Goal: Task Accomplishment & Management: Use online tool/utility

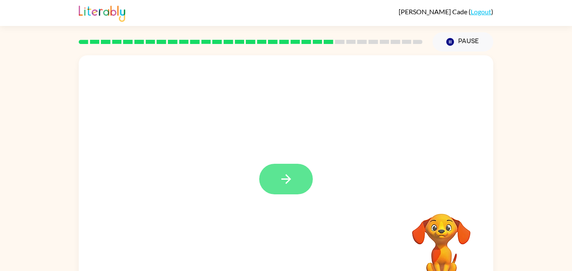
click at [299, 177] on button "button" at bounding box center [286, 179] width 54 height 31
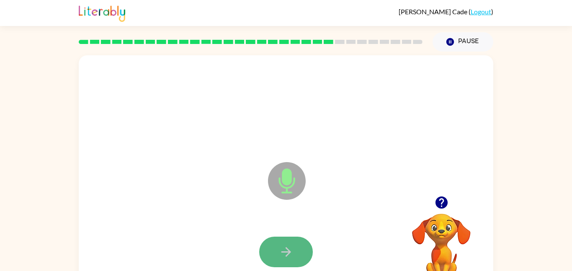
click at [282, 246] on icon "button" at bounding box center [286, 251] width 15 height 15
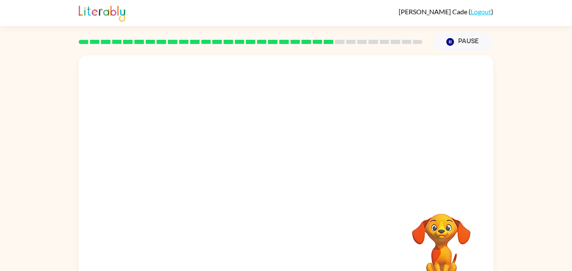
click at [449, 238] on video "Your browser must support playing .mp4 files to use Literably. Please try using…" at bounding box center [441, 242] width 84 height 84
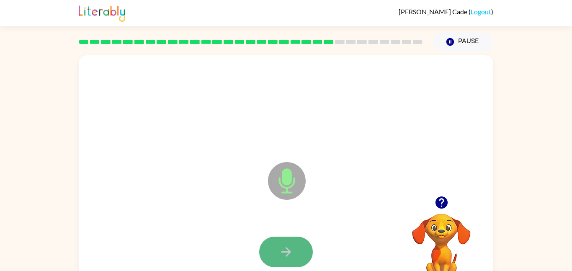
click at [276, 249] on button "button" at bounding box center [286, 251] width 54 height 31
click at [286, 248] on icon "button" at bounding box center [286, 252] width 10 height 10
click at [294, 247] on button "button" at bounding box center [286, 251] width 54 height 31
click at [292, 249] on icon "button" at bounding box center [286, 251] width 15 height 15
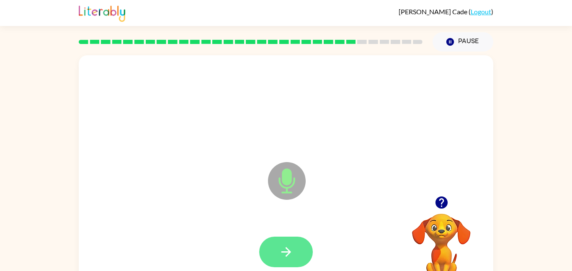
click at [272, 241] on button "button" at bounding box center [286, 251] width 54 height 31
click at [285, 255] on icon "button" at bounding box center [286, 252] width 10 height 10
click at [306, 254] on button "button" at bounding box center [286, 251] width 54 height 31
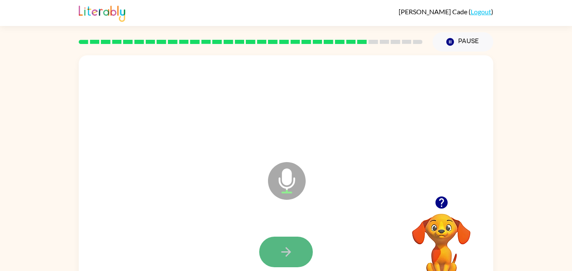
click at [291, 260] on button "button" at bounding box center [286, 251] width 54 height 31
click at [290, 252] on icon "button" at bounding box center [286, 251] width 15 height 15
click at [289, 251] on icon "button" at bounding box center [286, 252] width 10 height 10
click at [291, 254] on icon "button" at bounding box center [286, 251] width 15 height 15
click at [297, 239] on button "button" at bounding box center [286, 251] width 54 height 31
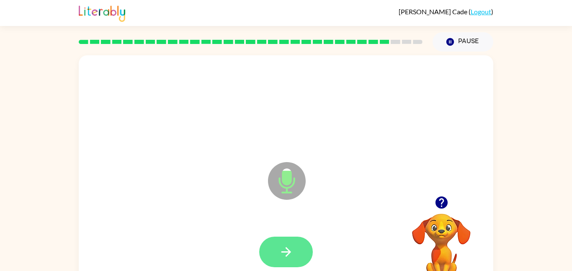
click at [293, 241] on button "button" at bounding box center [286, 251] width 54 height 31
click at [291, 240] on button "button" at bounding box center [286, 251] width 54 height 31
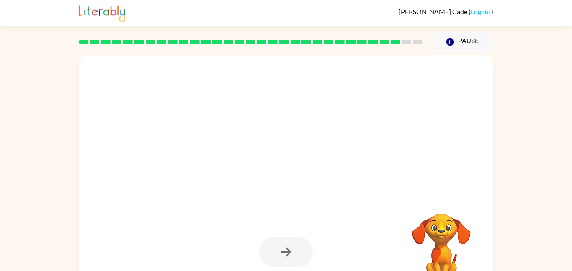
click at [291, 239] on div at bounding box center [286, 251] width 54 height 31
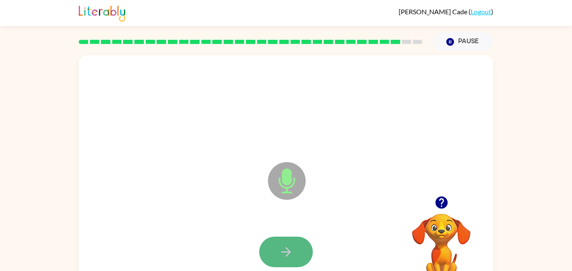
click at [291, 248] on icon "button" at bounding box center [286, 251] width 15 height 15
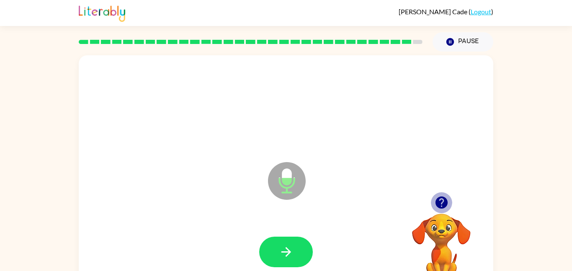
click at [442, 205] on icon "button" at bounding box center [441, 202] width 12 height 12
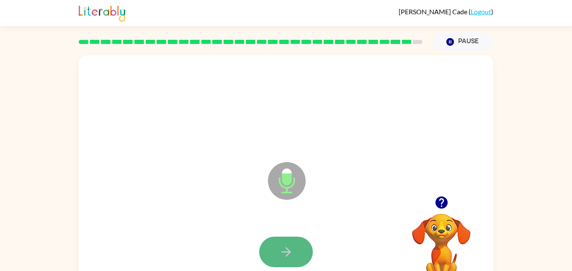
click at [299, 246] on button "button" at bounding box center [286, 251] width 54 height 31
click at [285, 248] on icon "button" at bounding box center [286, 252] width 10 height 10
